Goal: Information Seeking & Learning: Learn about a topic

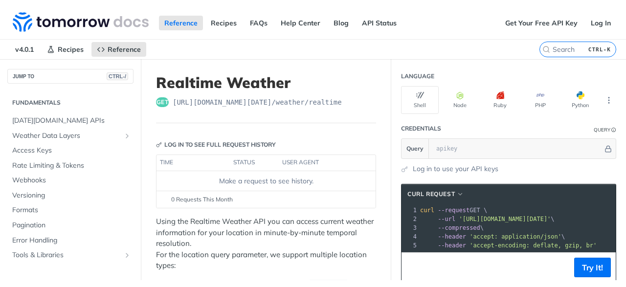
scroll to position [164, 0]
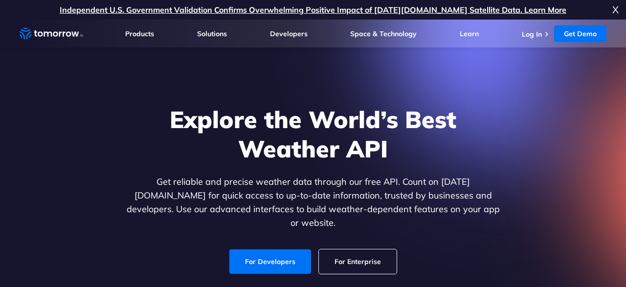
scroll to position [13, 0]
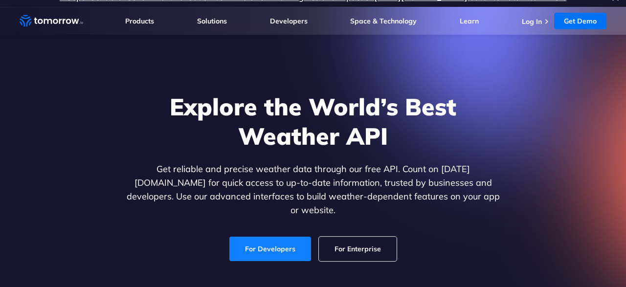
click at [270, 237] on link "For Developers" at bounding box center [270, 249] width 82 height 24
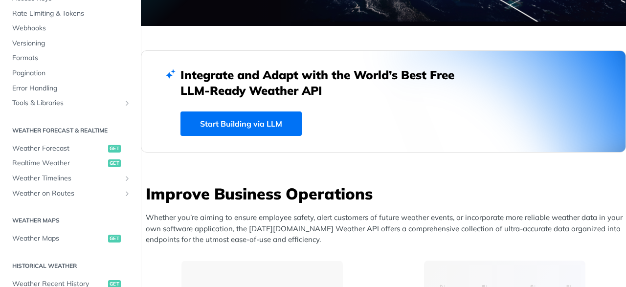
scroll to position [221, 0]
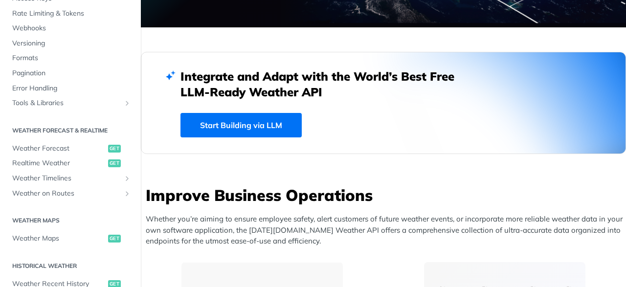
click at [227, 124] on link "Start Building via LLM" at bounding box center [240, 125] width 121 height 24
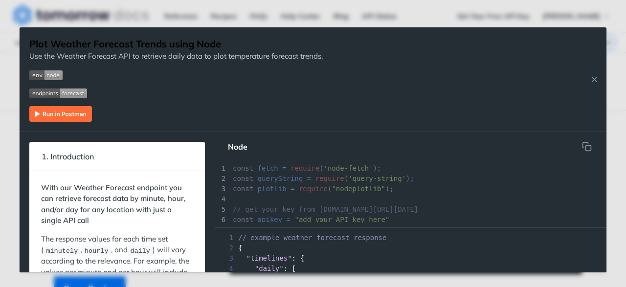
click at [477, 122] on div "Plot Weather Forecast Trends using Node Use the Weather Forecast API to retriev…" at bounding box center [313, 79] width 587 height 105
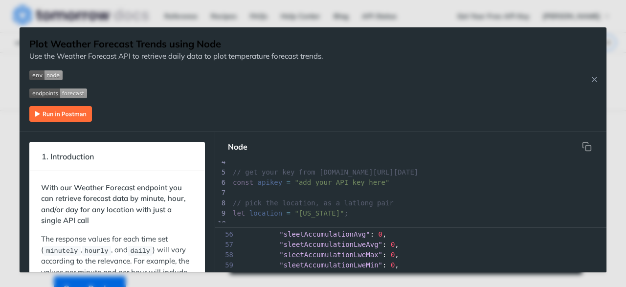
scroll to position [577, 0]
click at [54, 117] on img "Expand image" at bounding box center [60, 114] width 63 height 16
